Goal: Task Accomplishment & Management: Complete application form

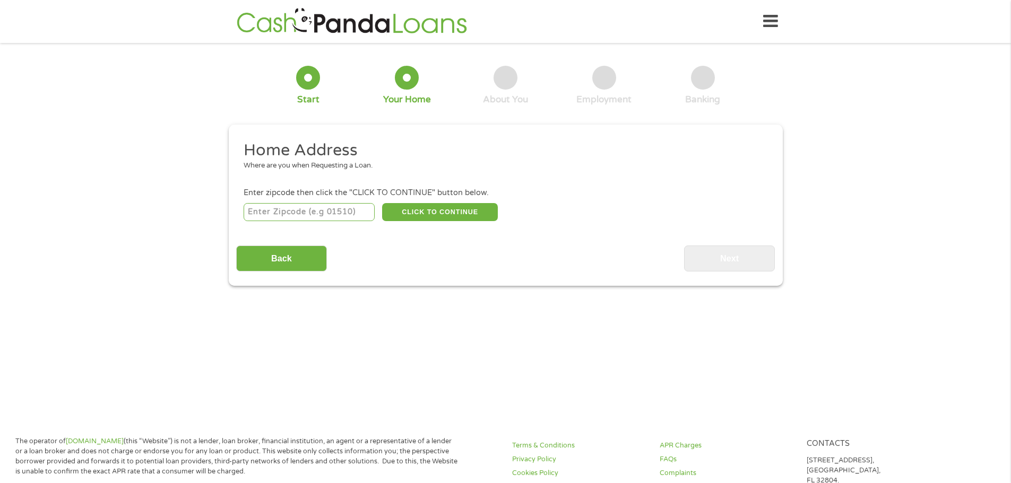
click at [328, 207] on input "number" at bounding box center [309, 212] width 131 height 18
type input "65251"
click at [422, 207] on button "CLICK TO CONTINUE" at bounding box center [440, 212] width 116 height 18
type input "65251"
type input "[PERSON_NAME]"
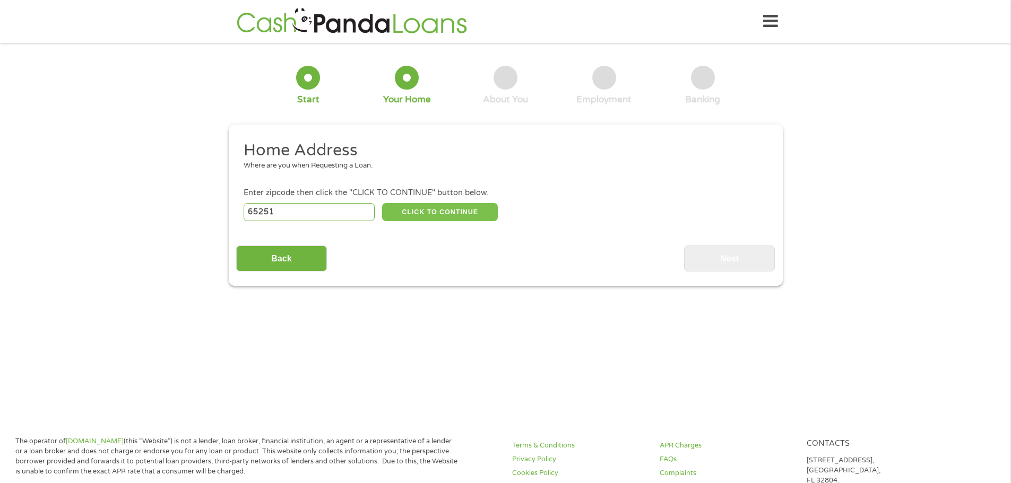
select select "[US_STATE]"
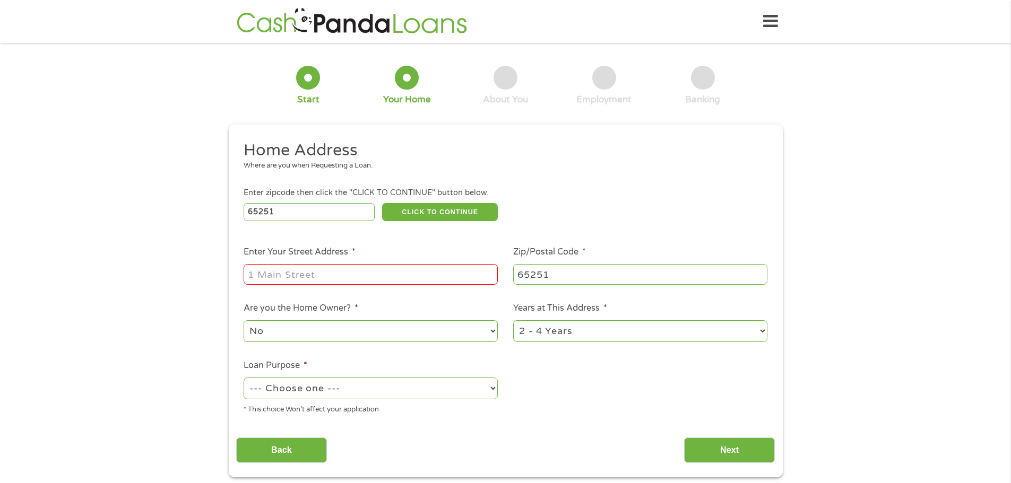
click at [318, 270] on input "Enter Your Street Address *" at bounding box center [371, 274] width 254 height 20
type input "[STREET_ADDRESS]"
click at [345, 391] on select "--- Choose one --- Pay Bills Debt Consolidation Home Improvement Major Purchase…" at bounding box center [371, 389] width 254 height 22
select select "debtconsolidation"
click at [244, 378] on select "--- Choose one --- Pay Bills Debt Consolidation Home Improvement Major Purchase…" at bounding box center [371, 389] width 254 height 22
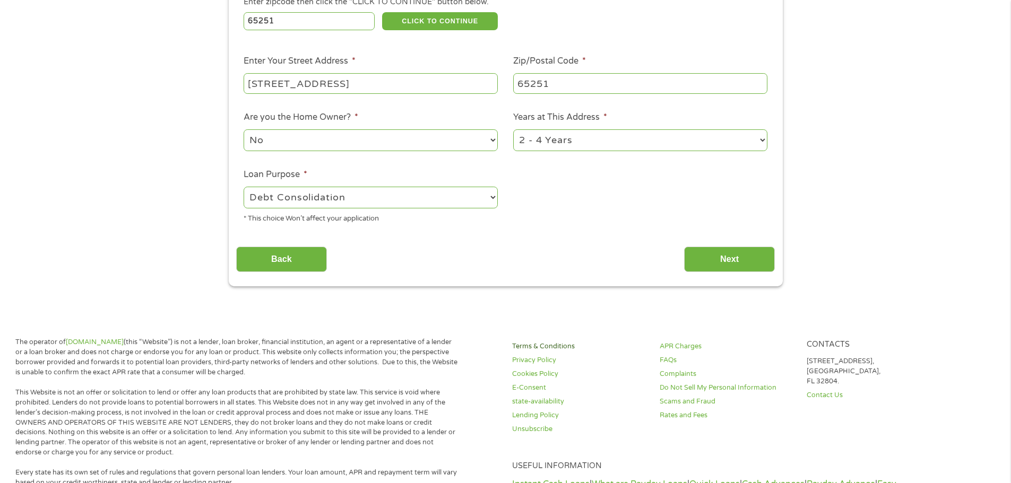
scroll to position [212, 0]
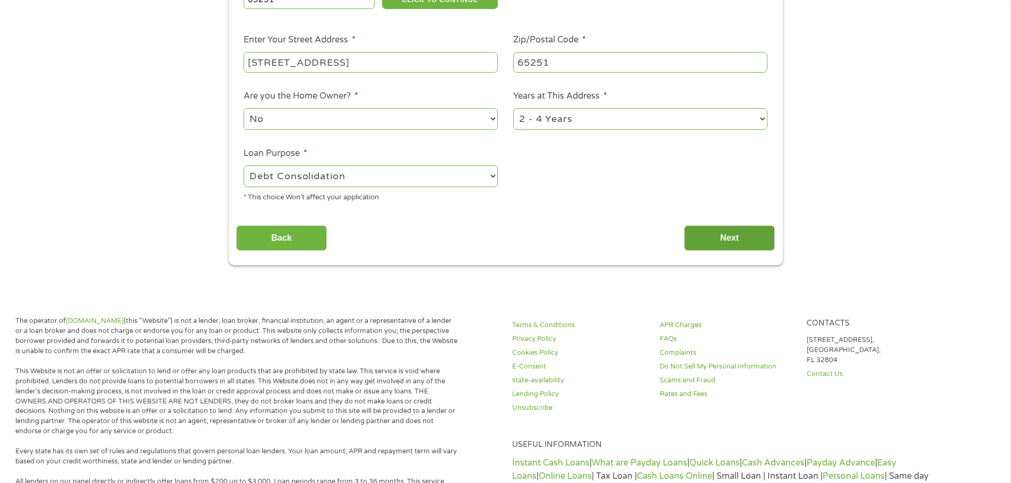
click at [755, 236] on input "Next" at bounding box center [729, 239] width 91 height 26
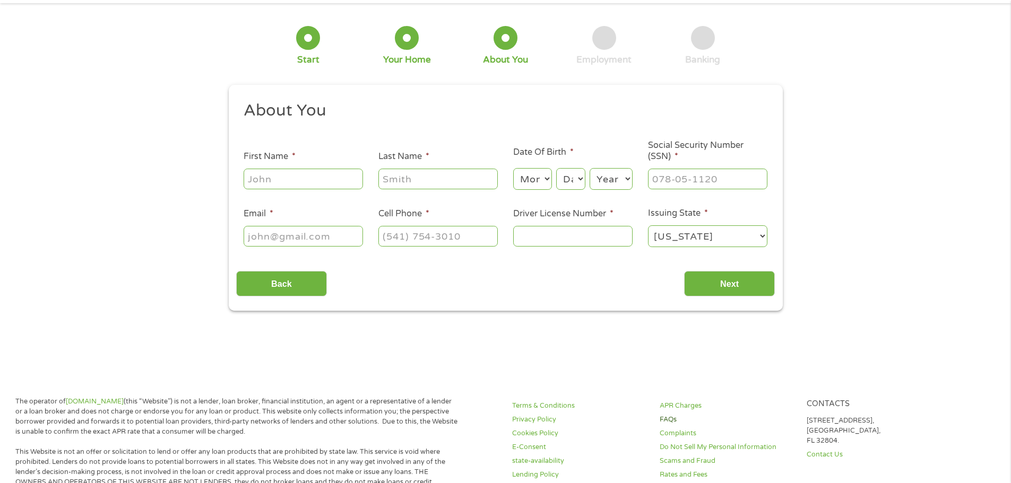
scroll to position [0, 0]
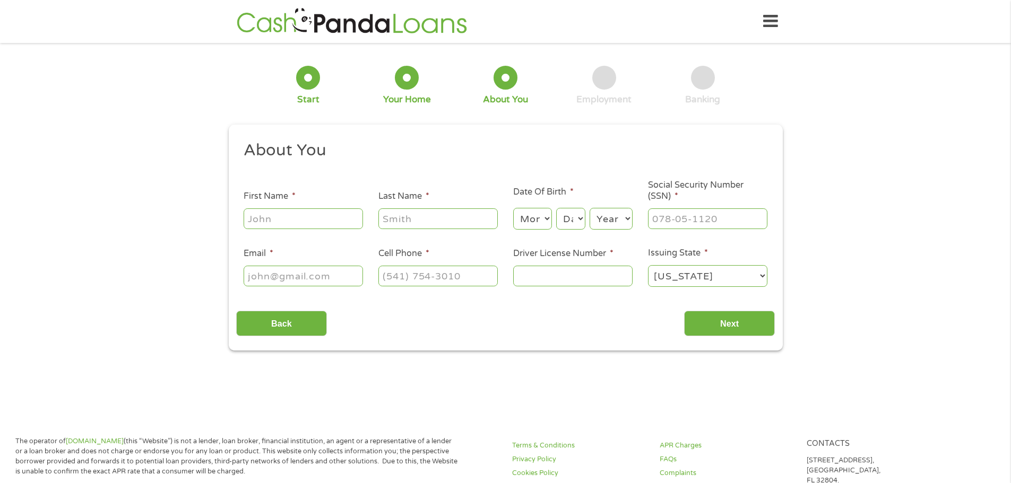
click at [304, 218] on input "First Name *" at bounding box center [303, 219] width 119 height 20
type input "[PERSON_NAME]"
type input "LANE"
type input "[EMAIL_ADDRESS][DOMAIN_NAME]"
type input "[PHONE_NUMBER]"
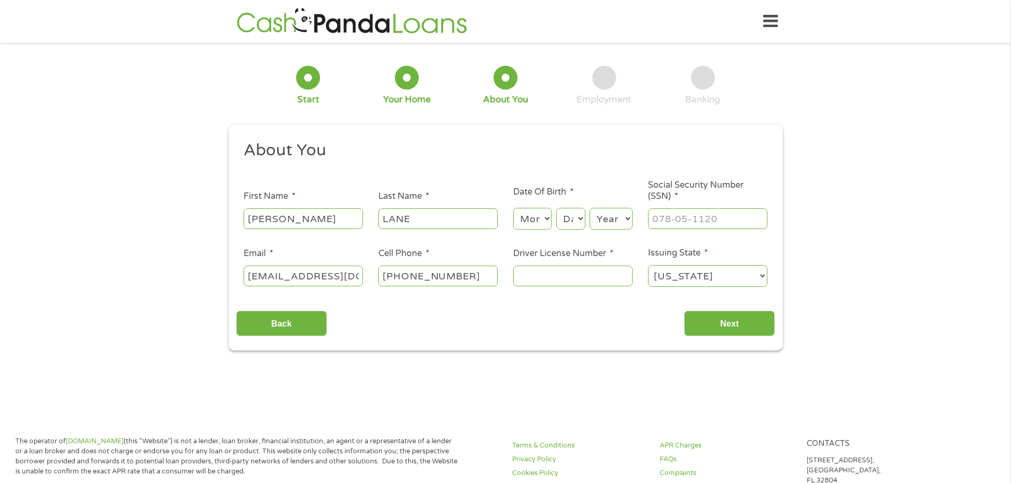
click at [540, 215] on select "Month 1 2 3 4 5 6 7 8 9 10 11 12" at bounding box center [532, 219] width 39 height 22
select select "1"
click at [513, 208] on select "Month 1 2 3 4 5 6 7 8 9 10 11 12" at bounding box center [532, 219] width 39 height 22
click at [565, 218] on select "Day 1 2 3 4 5 6 7 8 9 10 11 12 13 14 15 16 17 18 19 20 21 22 23 24 25 26 27 28 …" at bounding box center [570, 219] width 29 height 22
click at [556, 208] on select "Day 1 2 3 4 5 6 7 8 9 10 11 12 13 14 15 16 17 18 19 20 21 22 23 24 25 26 27 28 …" at bounding box center [570, 219] width 29 height 22
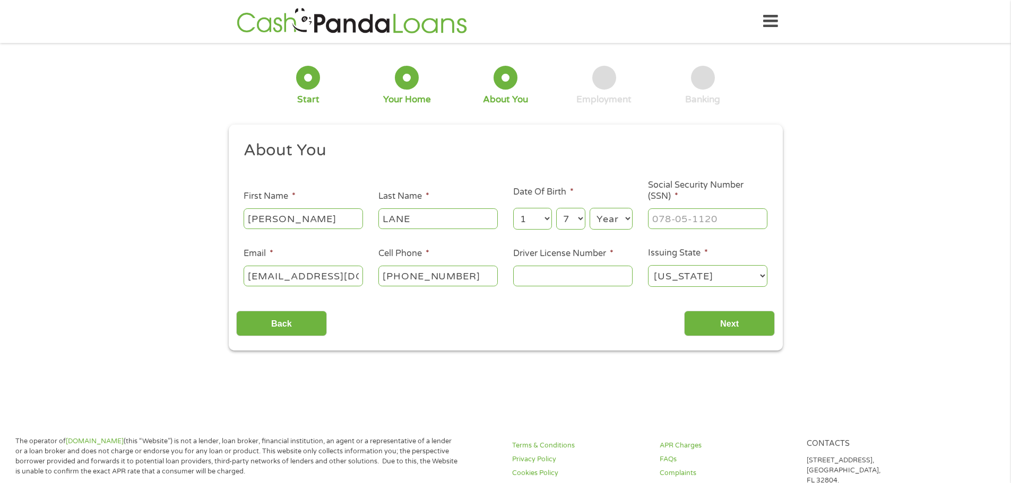
click at [579, 216] on select "Day 1 2 3 4 5 6 7 8 9 10 11 12 13 14 15 16 17 18 19 20 21 22 23 24 25 26 27 28 …" at bounding box center [570, 219] width 29 height 22
click at [594, 105] on div "Employment" at bounding box center [603, 100] width 55 height 12
click at [569, 219] on select "Day 1 2 3 4 5 6 7 8 9 10 11 12 13 14 15 16 17 18 19 20 21 22 23 24 25 26 27 28 …" at bounding box center [570, 219] width 29 height 22
select select "27"
click at [556, 208] on select "Day 1 2 3 4 5 6 7 8 9 10 11 12 13 14 15 16 17 18 19 20 21 22 23 24 25 26 27 28 …" at bounding box center [570, 219] width 29 height 22
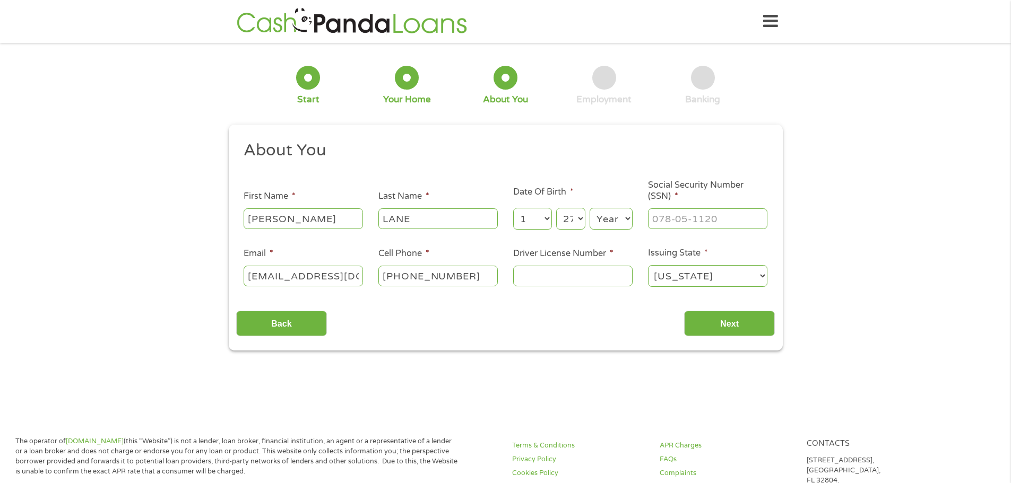
click at [609, 222] on select "Year [DATE] 2006 2005 2004 2003 2002 2001 2000 1999 1998 1997 1996 1995 1994 19…" at bounding box center [611, 219] width 43 height 22
select select "1967"
click at [590, 208] on select "Year [DATE] 2006 2005 2004 2003 2002 2001 2000 1999 1998 1997 1996 1995 1994 19…" at bounding box center [611, 219] width 43 height 22
click at [669, 222] on input "___-__-____" at bounding box center [707, 219] width 119 height 20
type input "186-76-5030"
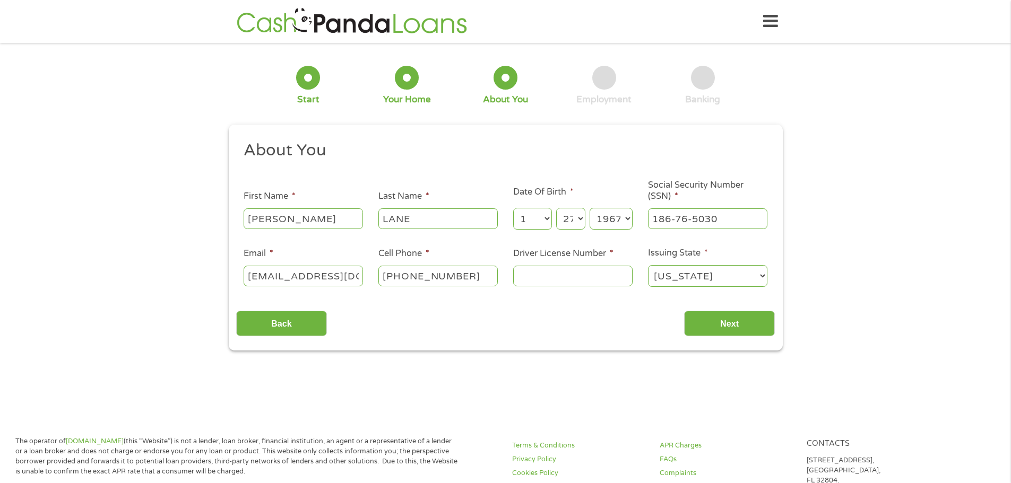
click at [580, 270] on input "Driver License Number *" at bounding box center [572, 276] width 119 height 20
type input "N030297003"
click at [732, 329] on input "Next" at bounding box center [729, 324] width 91 height 26
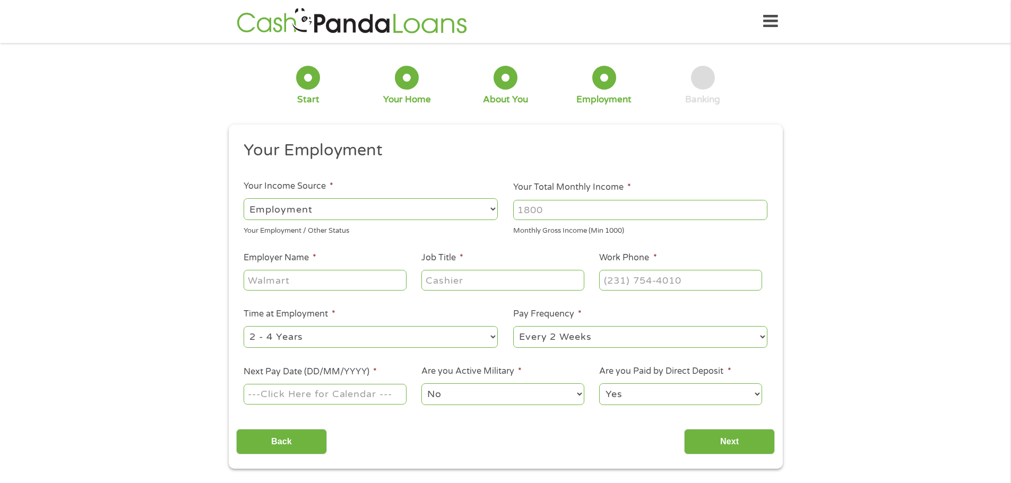
scroll to position [4, 4]
click at [540, 210] on input "Your Total Monthly Income *" at bounding box center [640, 210] width 254 height 20
type input "4580"
click at [307, 282] on input "Employer Name *" at bounding box center [325, 280] width 162 height 20
type input "[GEOGRAPHIC_DATA][US_STATE]"
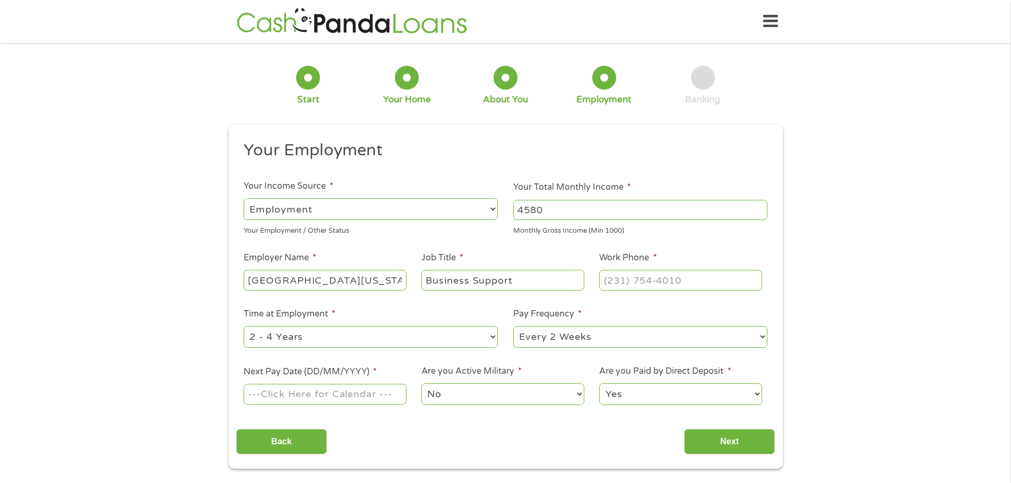
type input "Business Support"
type input "[PHONE_NUMBER]"
click at [300, 338] on select "--- Choose one --- 1 Year or less 1 - 2 Years 2 - 4 Years Over 4 Years" at bounding box center [371, 337] width 254 height 22
select select "60months"
click at [244, 326] on select "--- Choose one --- 1 Year or less 1 - 2 Years 2 - 4 Years Over 4 Years" at bounding box center [371, 337] width 254 height 22
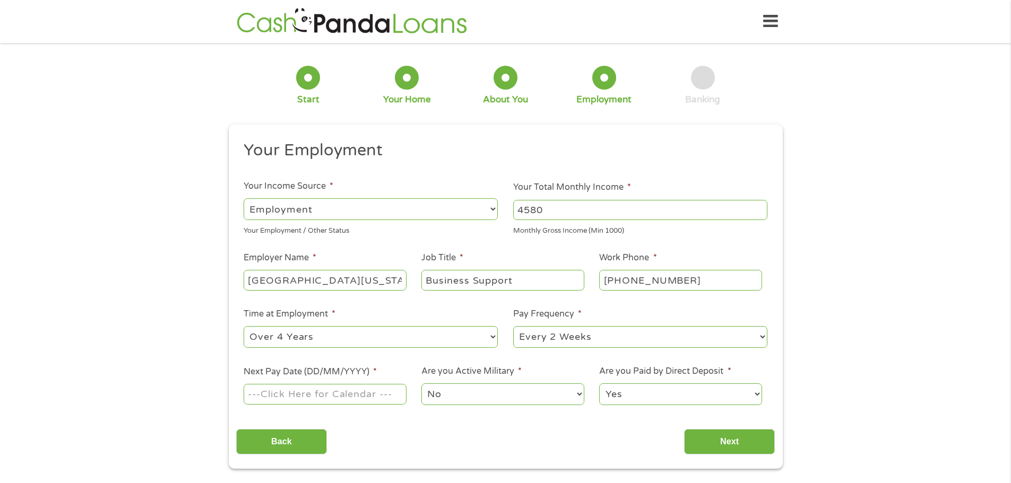
click at [311, 394] on input "Next Pay Date (DD/MM/YYYY) *" at bounding box center [325, 394] width 162 height 20
type input "[DATE]"
click at [647, 399] on select "Yes No" at bounding box center [680, 395] width 162 height 22
click at [599, 384] on select "Yes No" at bounding box center [680, 395] width 162 height 22
click at [720, 451] on input "Next" at bounding box center [729, 442] width 91 height 26
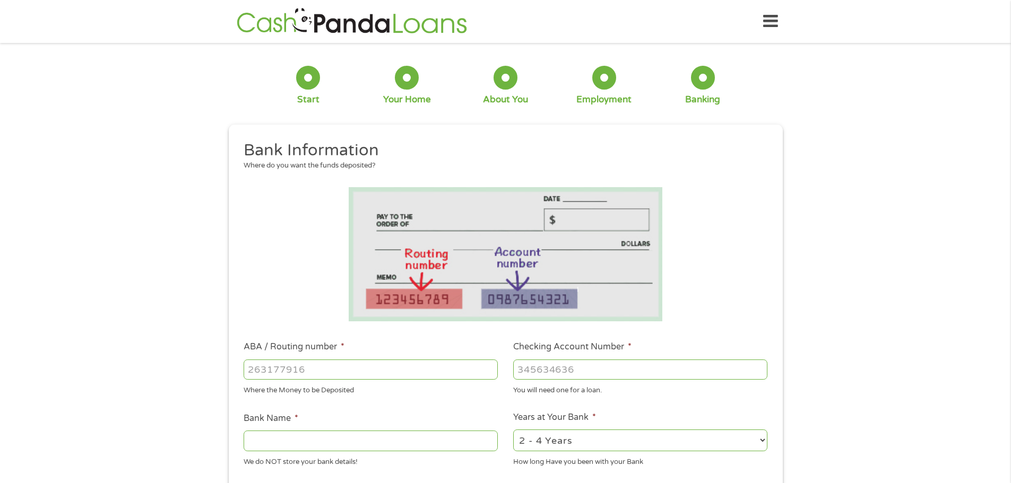
click at [315, 370] on input "ABA / Routing number *" at bounding box center [371, 370] width 254 height 20
type input "081501696"
type input "CALLAWAY BANK"
type input "081501696"
click at [569, 367] on input "Checking Account Number *" at bounding box center [640, 370] width 254 height 20
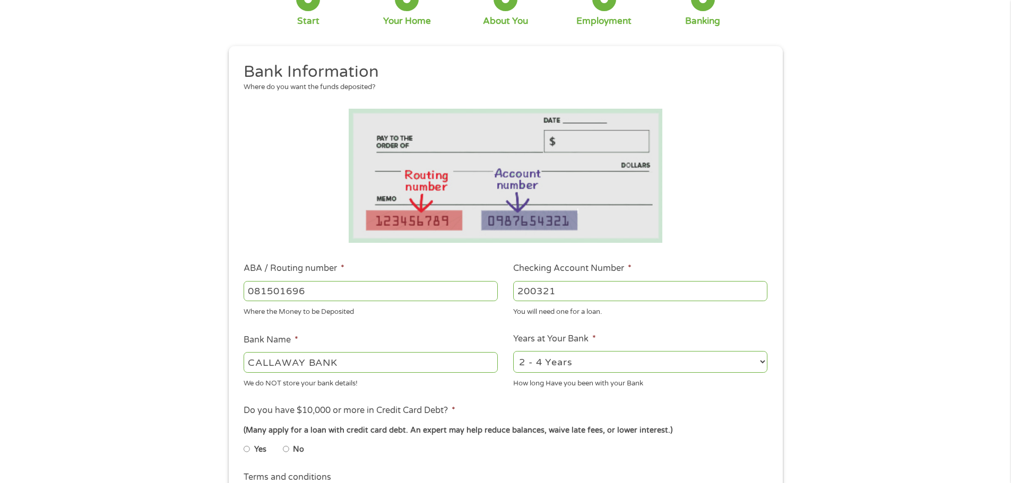
scroll to position [159, 0]
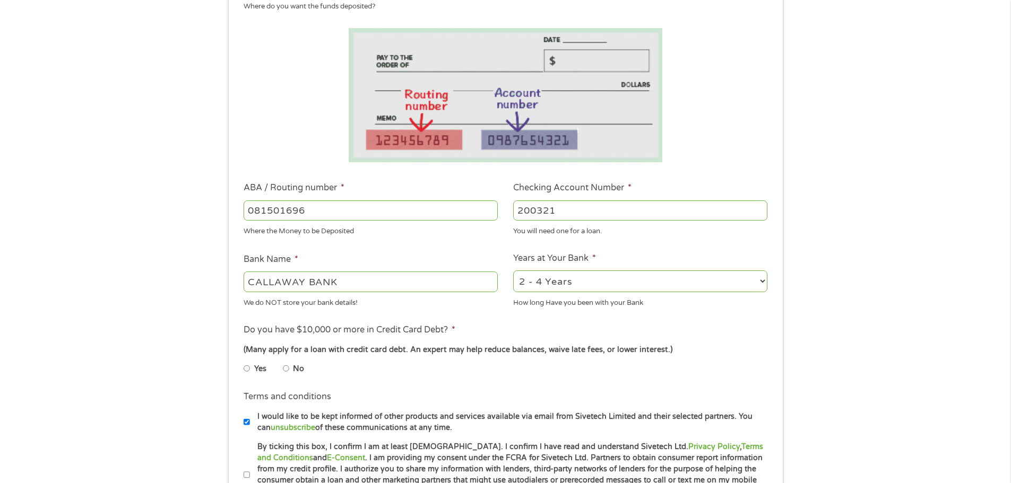
type input "200321"
click at [286, 369] on input "No" at bounding box center [286, 368] width 6 height 17
radio input "true"
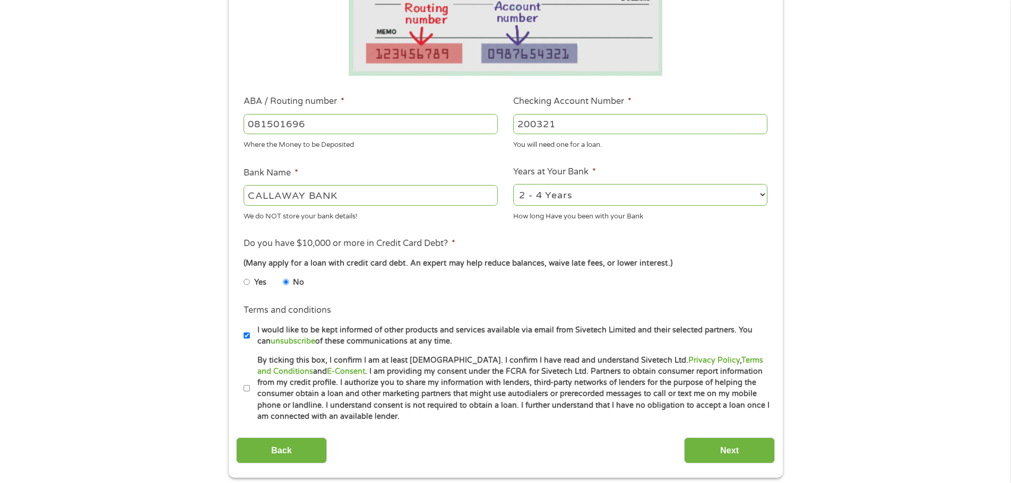
scroll to position [265, 0]
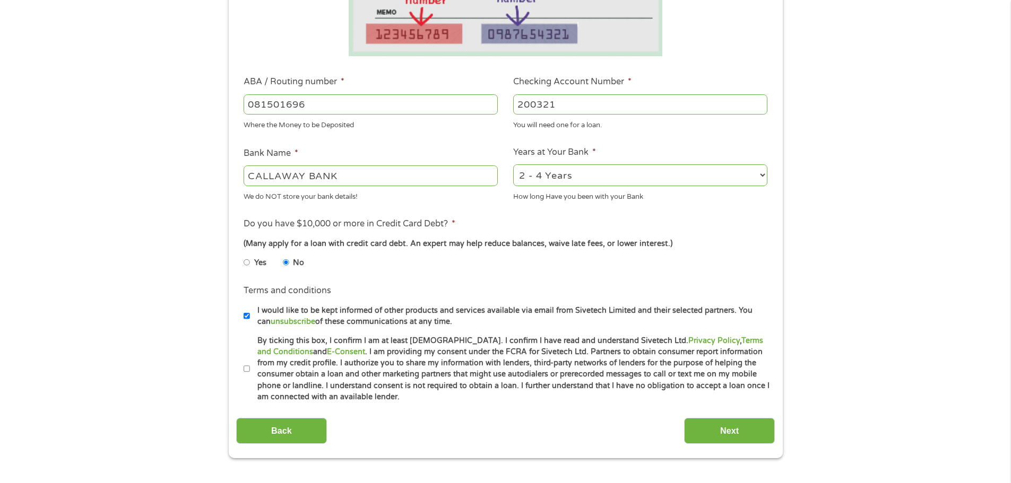
click at [250, 368] on label "By ticking this box, I confirm I am at least [DEMOGRAPHIC_DATA]. I confirm I ha…" at bounding box center [510, 369] width 521 height 68
click at [250, 368] on input "By ticking this box, I confirm I am at least [DEMOGRAPHIC_DATA]. I confirm I ha…" at bounding box center [247, 369] width 6 height 17
checkbox input "true"
click at [743, 434] on input "Next" at bounding box center [729, 431] width 91 height 26
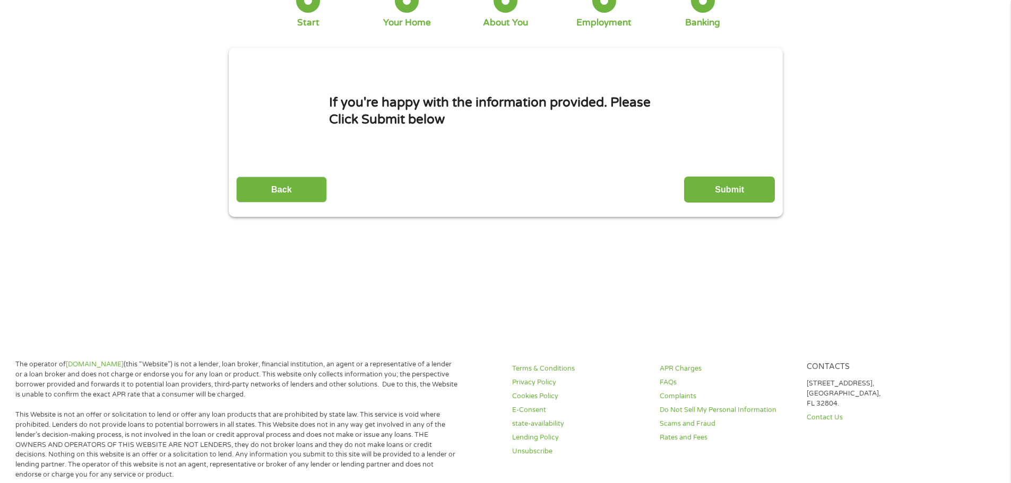
scroll to position [0, 0]
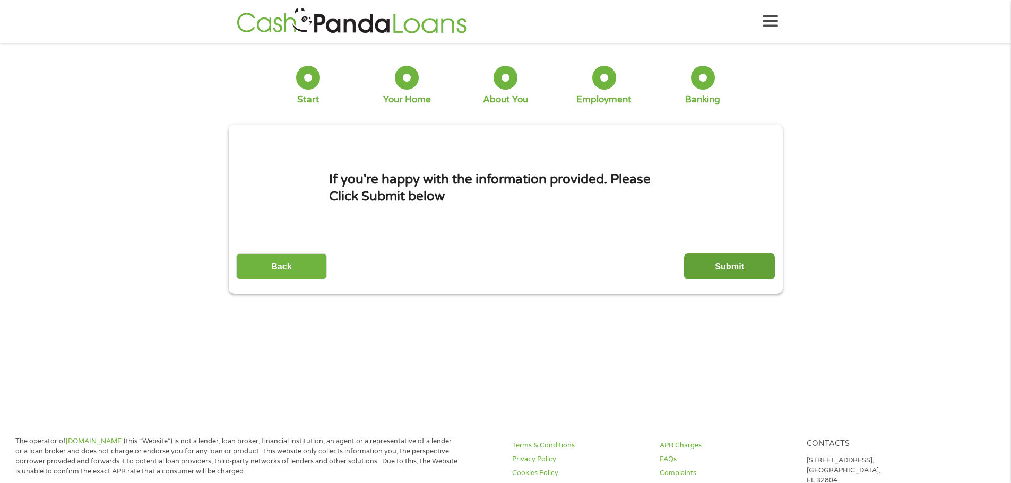
click at [716, 265] on input "Submit" at bounding box center [729, 267] width 91 height 26
